Goal: Information Seeking & Learning: Learn about a topic

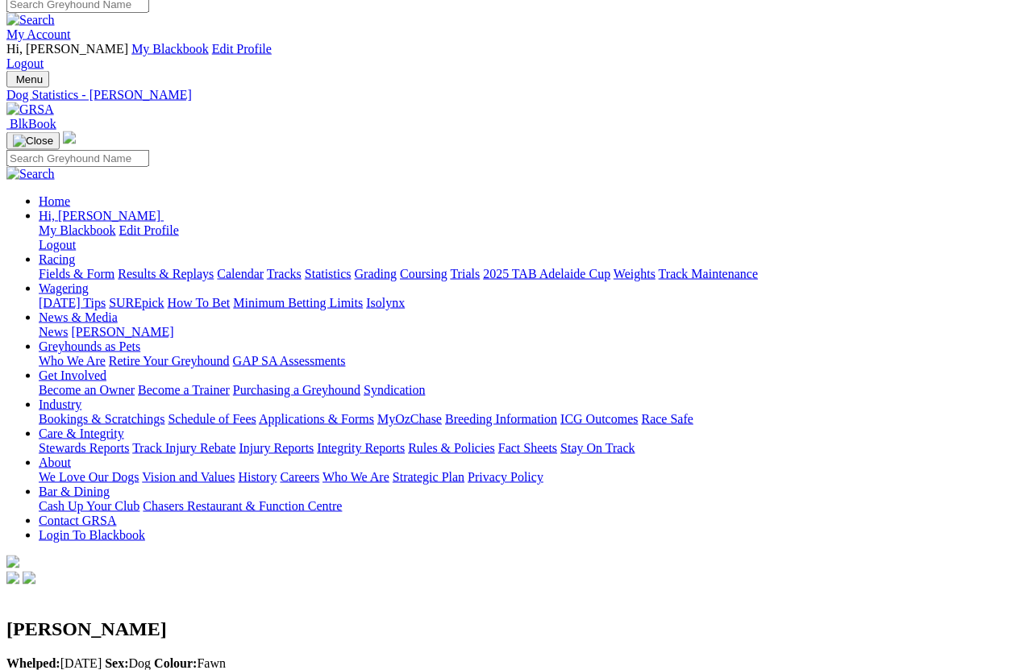
scroll to position [10, 0]
click at [63, 268] on link "Fields & Form" at bounding box center [77, 275] width 76 height 14
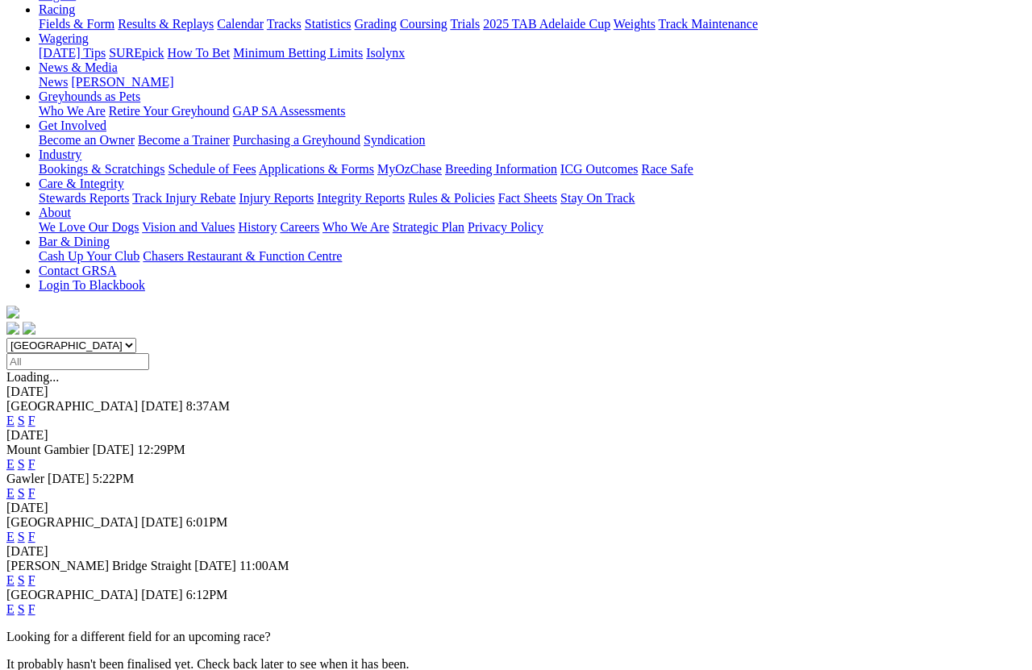
scroll to position [260, 0]
click at [35, 597] on link "F" at bounding box center [31, 609] width 7 height 14
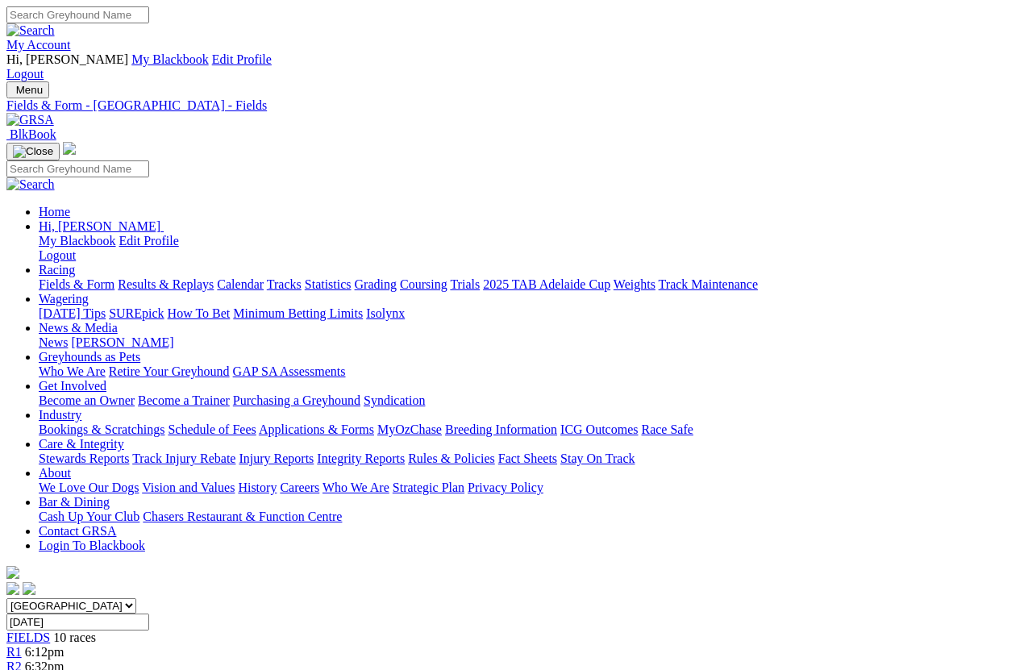
click at [352, 277] on link "Statistics" at bounding box center [328, 284] width 47 height 14
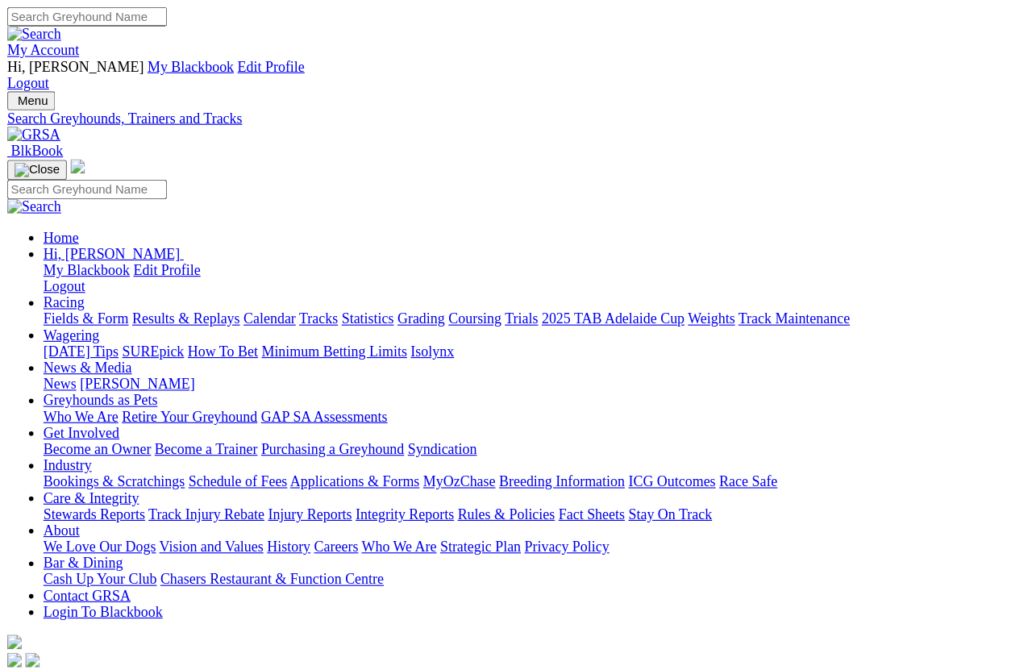
scroll to position [11, 0]
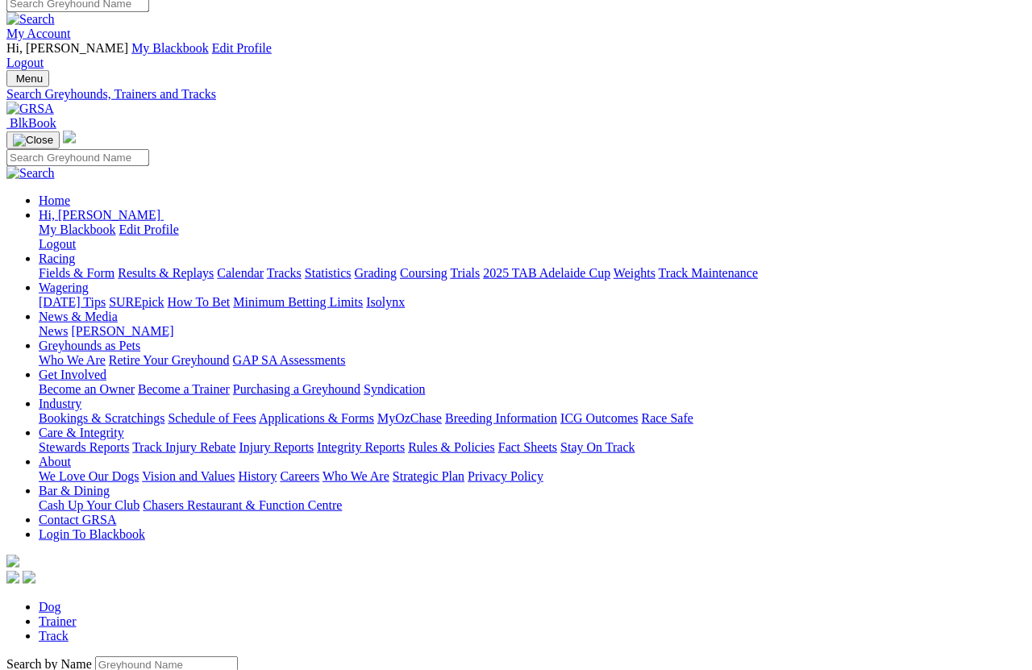
click at [95, 597] on input "Search by Greyhound name" at bounding box center [166, 664] width 143 height 17
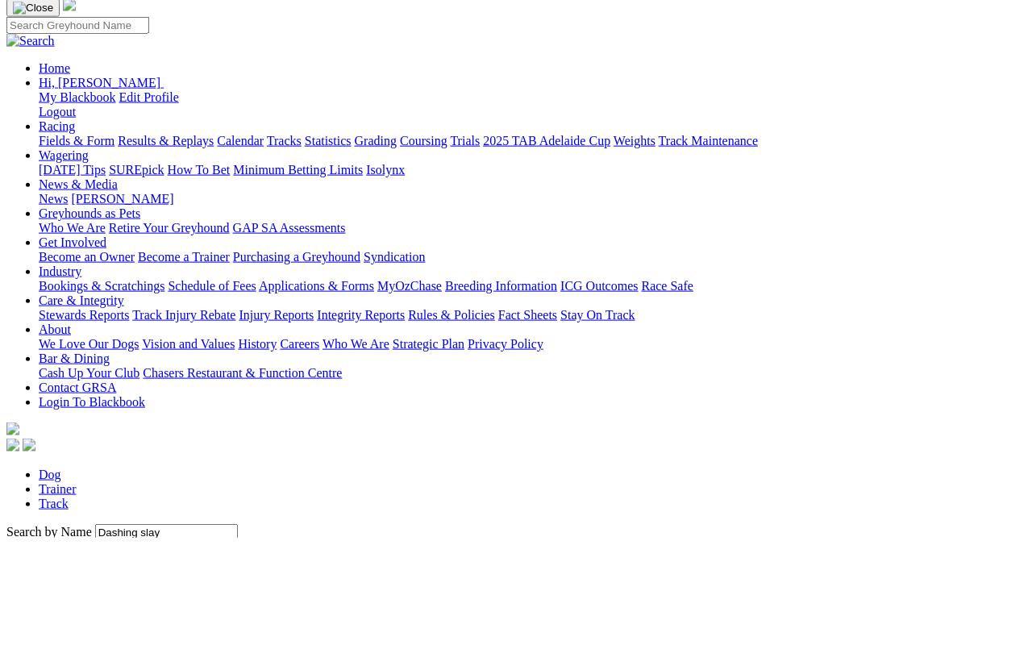
scroll to position [144, 0]
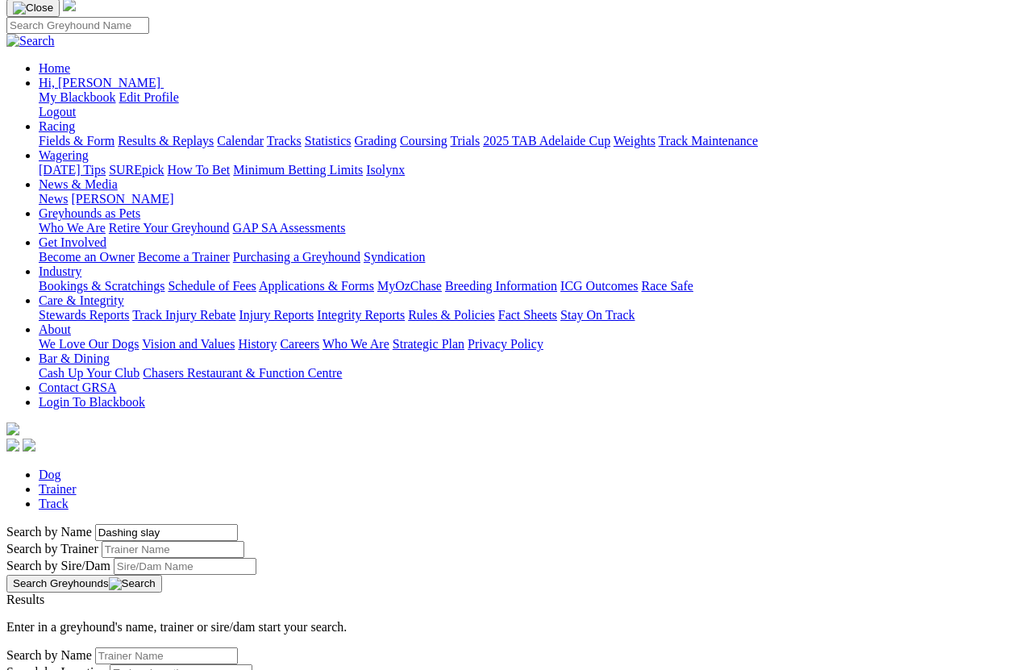
type input "Dashing slay"
click at [162, 575] on button "Search Greyhounds" at bounding box center [84, 584] width 156 height 18
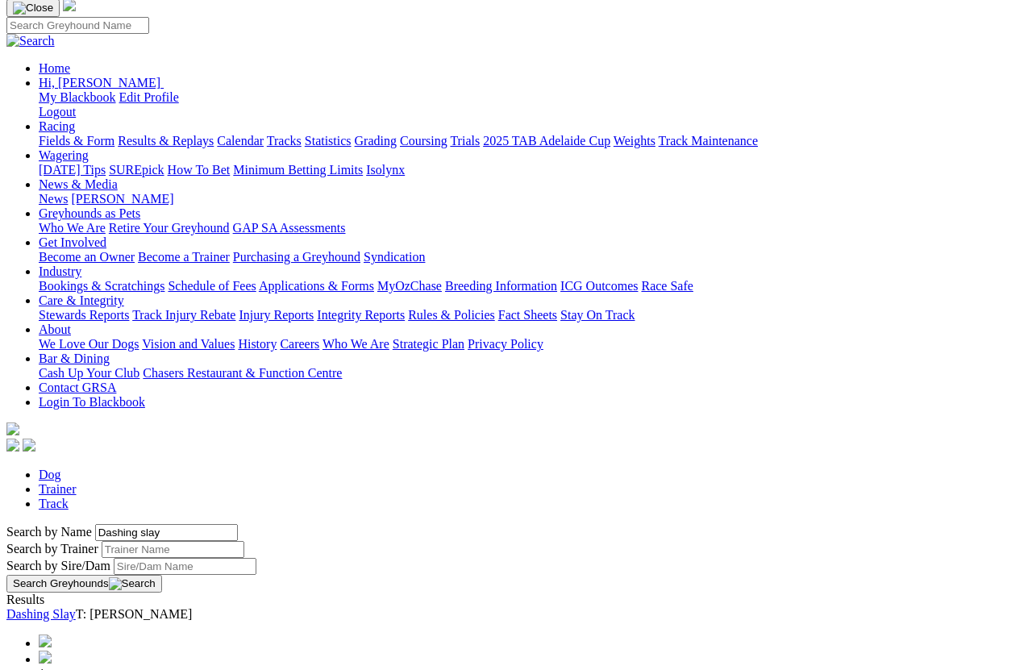
click at [76, 597] on link "Dashing Slay" at bounding box center [40, 614] width 69 height 14
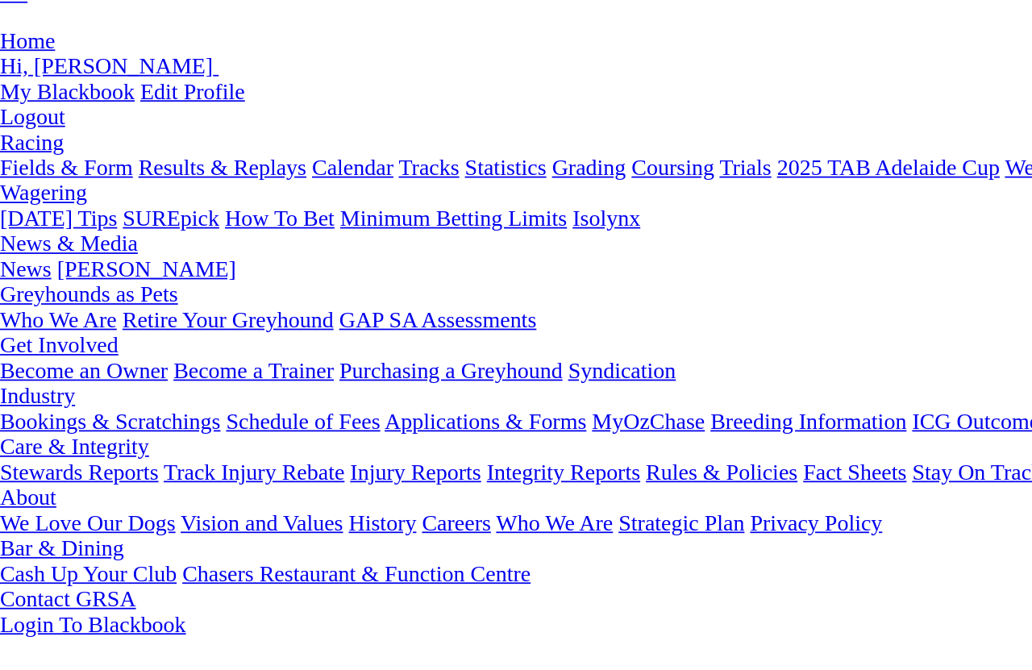
scroll to position [188, 0]
